Goal: Task Accomplishment & Management: Manage account settings

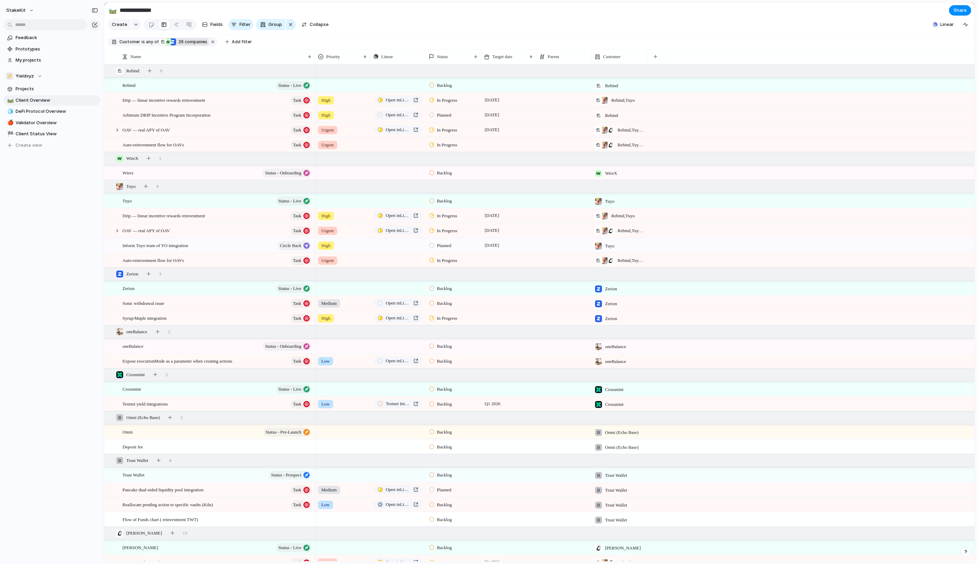
click at [207, 45] on span "26 companies" at bounding box center [191, 42] width 31 height 6
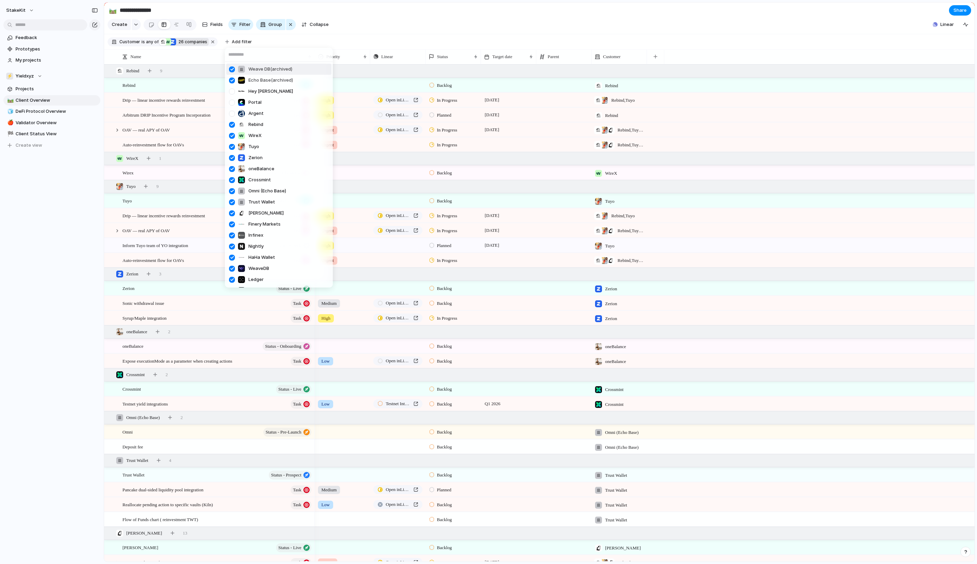
click at [281, 58] on input "text" at bounding box center [279, 55] width 108 height 14
click at [235, 104] on div at bounding box center [232, 103] width 12 height 12
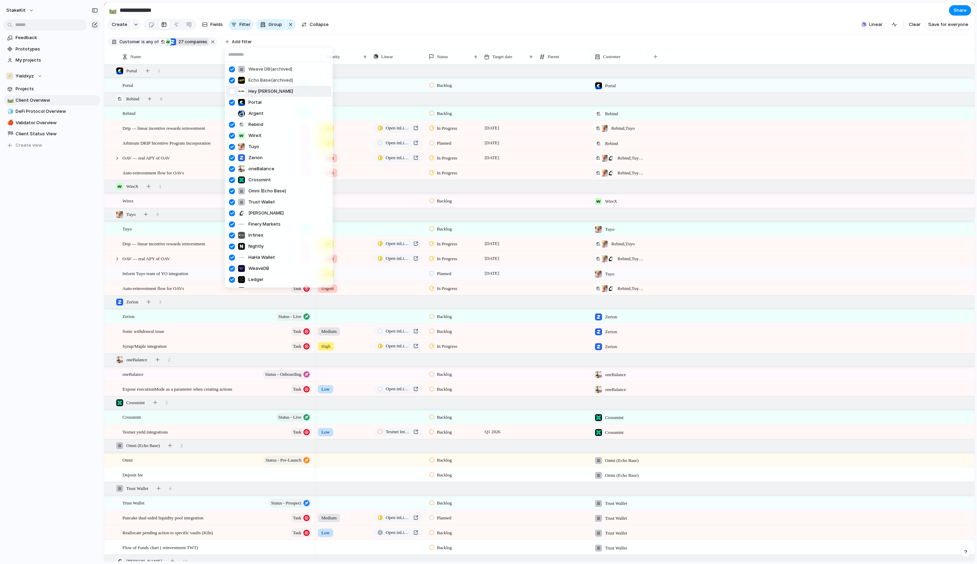
click at [234, 98] on div at bounding box center [232, 91] width 12 height 12
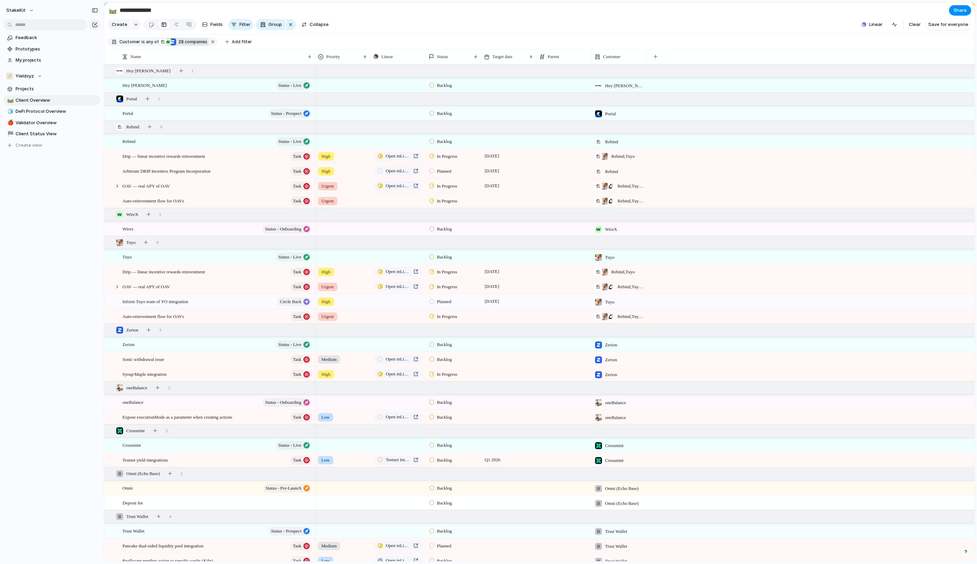
click at [197, 125] on div "Weave DB (archived) Echo Base (archived) Hey [PERSON_NAME] Argent Rebind WireX …" at bounding box center [488, 282] width 977 height 564
click at [302, 116] on button "Status - Prospect" at bounding box center [290, 113] width 43 height 9
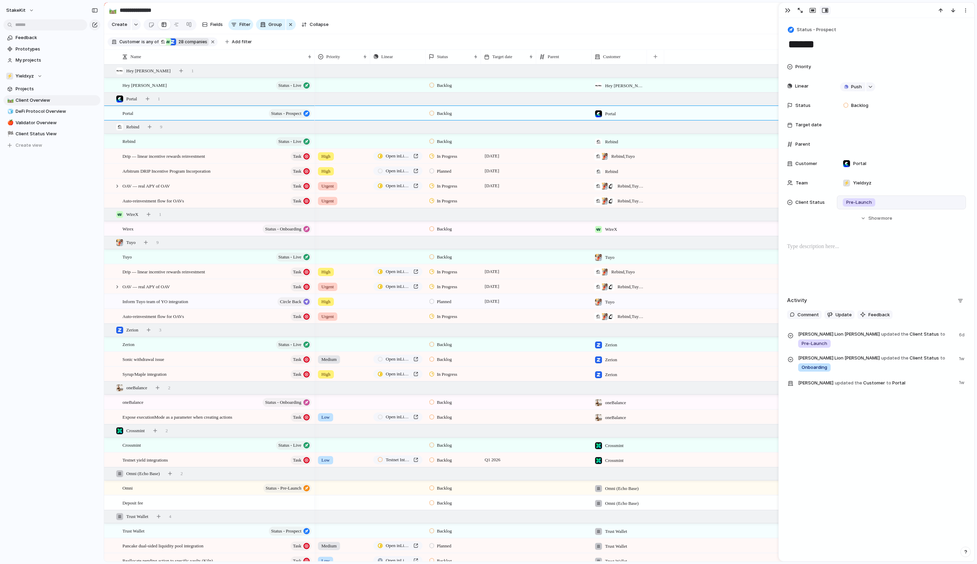
click at [846, 206] on span "Pre-Launch" at bounding box center [859, 202] width 26 height 7
click at [830, 28] on div "Expansion Live Pre-Launch Testing Onboarding Prospect" at bounding box center [488, 282] width 977 height 564
click at [830, 29] on span "Status - Prospect" at bounding box center [816, 29] width 39 height 7
click at [823, 99] on span "Status - Testing" at bounding box center [818, 95] width 36 height 7
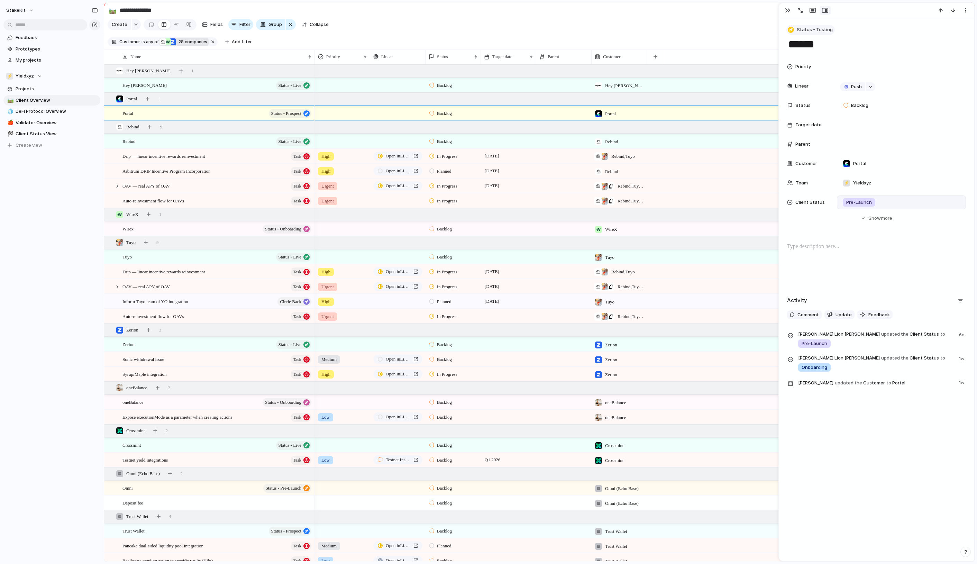
click at [819, 33] on span "Status - Testing" at bounding box center [815, 29] width 36 height 7
click at [808, 27] on div "Status - Expansion Status - Live Status - Pre-Launch Status - Testing Status - …" at bounding box center [488, 282] width 977 height 564
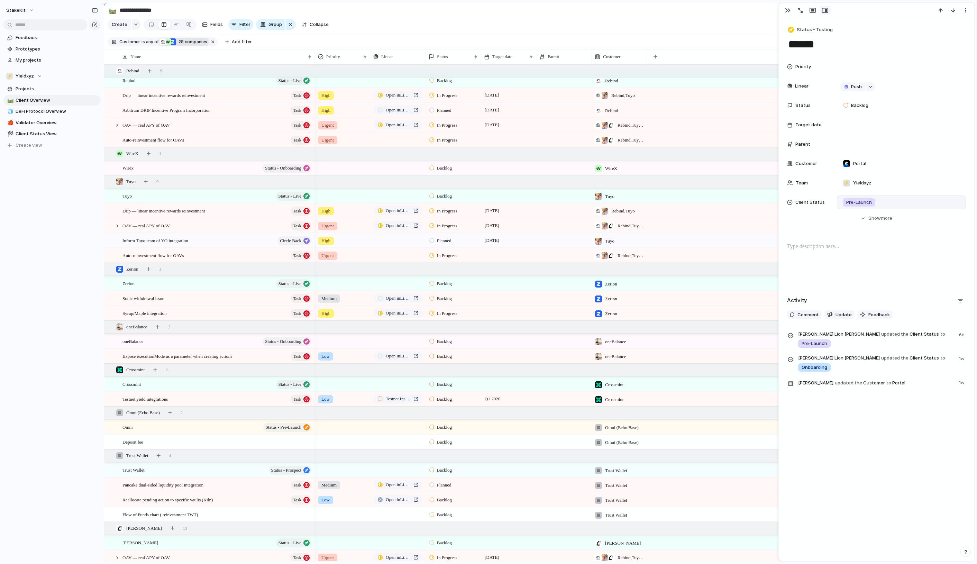
scroll to position [58, 0]
click at [437, 244] on span "Planned" at bounding box center [444, 243] width 15 height 7
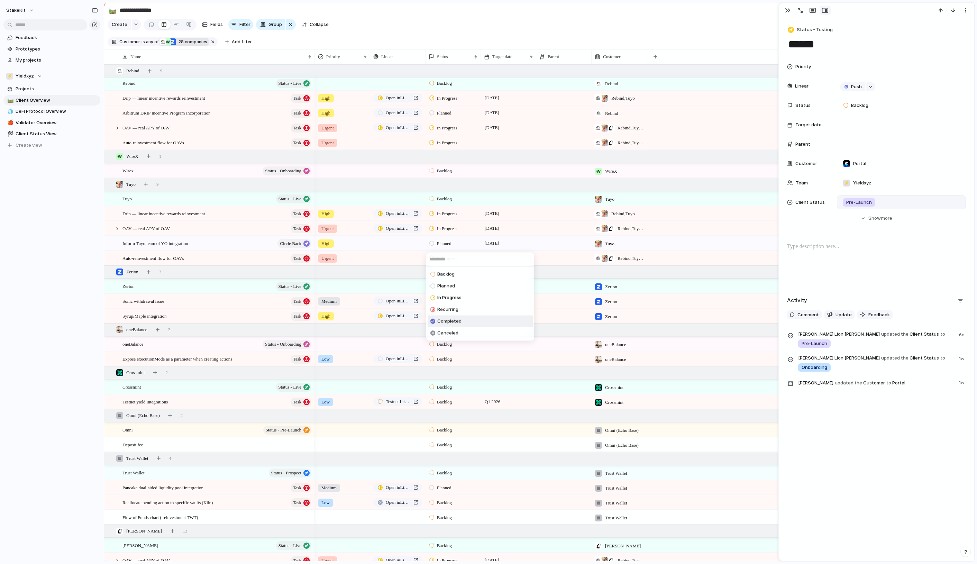
click at [446, 322] on span "Completed" at bounding box center [449, 321] width 24 height 7
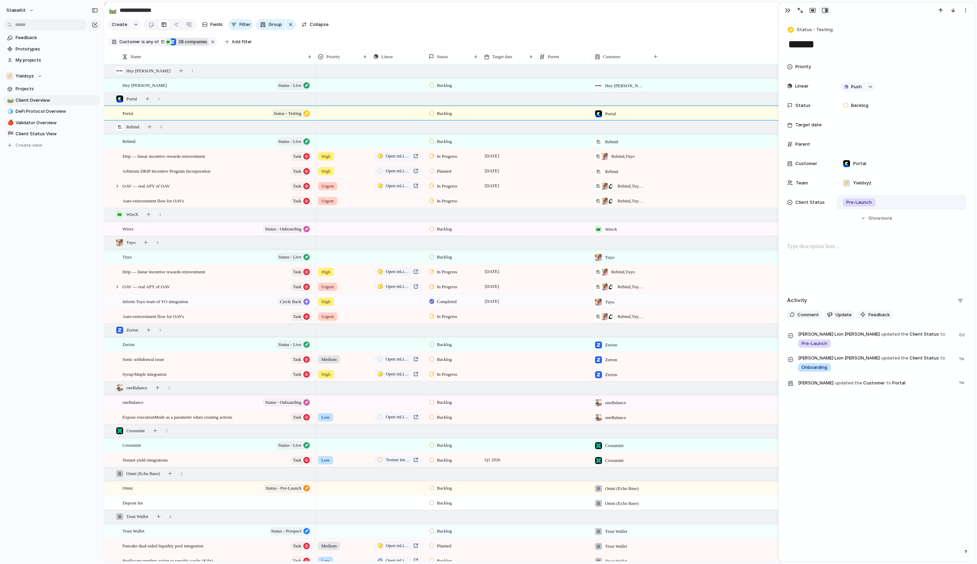
scroll to position [-1, 0]
click at [448, 60] on span "Status" at bounding box center [442, 56] width 11 height 7
click at [455, 79] on li "Modify" at bounding box center [461, 73] width 64 height 11
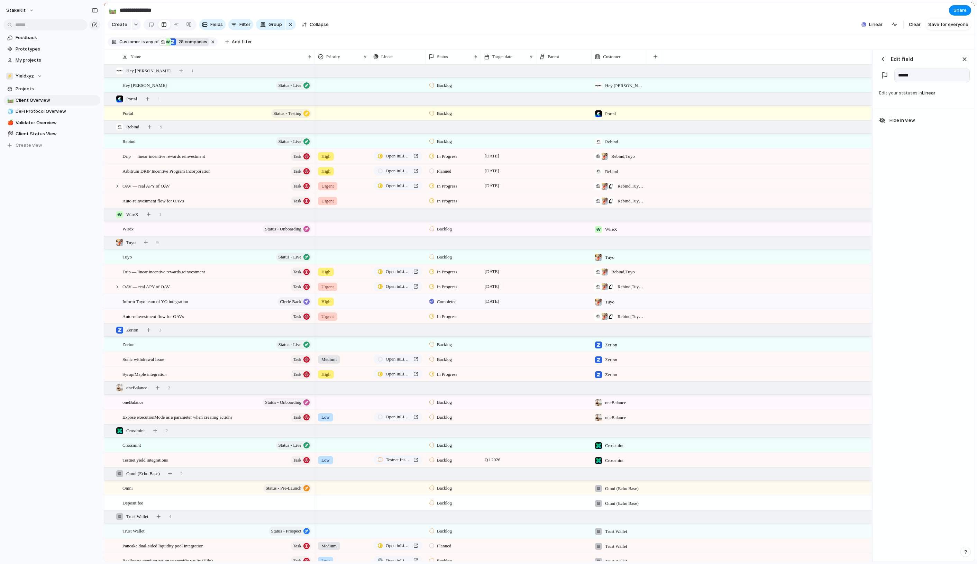
click at [885, 60] on div "button" at bounding box center [882, 59] width 7 height 7
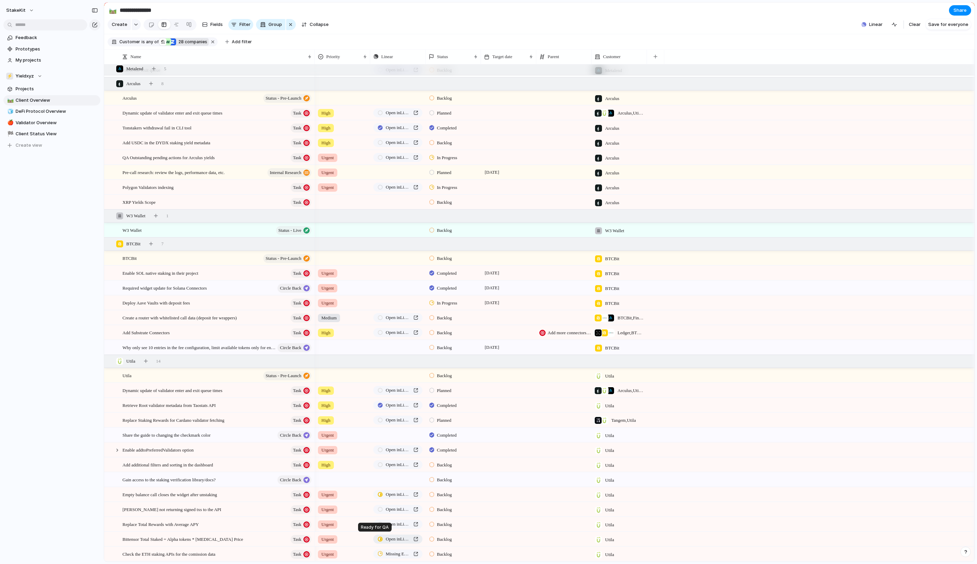
click at [383, 538] on div at bounding box center [380, 539] width 6 height 5
